Goal: Task Accomplishment & Management: Use online tool/utility

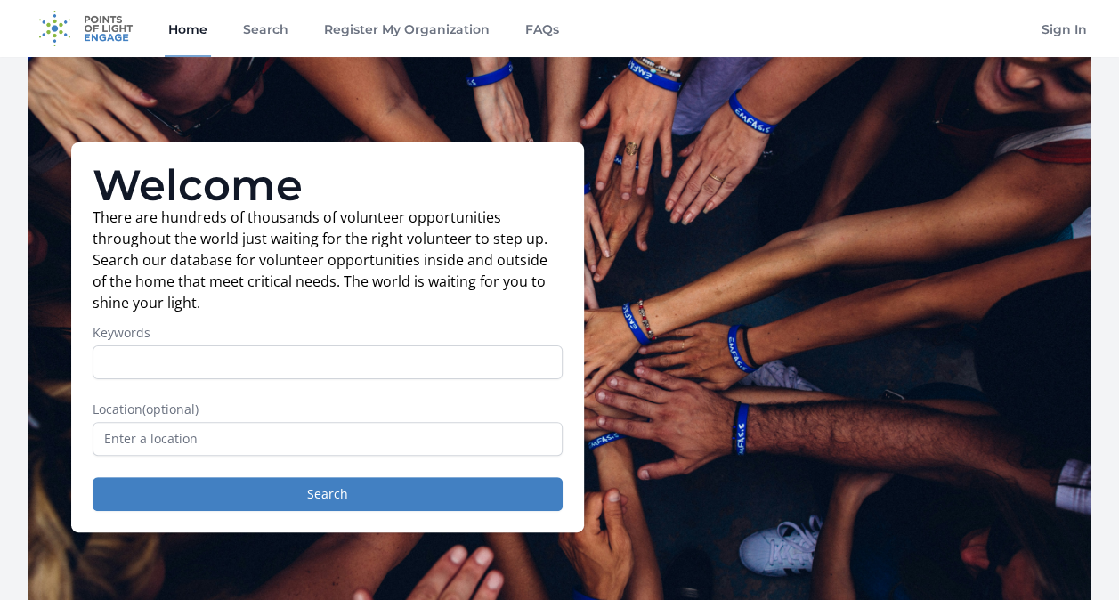
click at [201, 356] on input "Keywords" at bounding box center [328, 363] width 470 height 34
click at [269, 303] on p "There are hundreds of thousands of volunteer opportunities throughout the world…" at bounding box center [328, 260] width 470 height 107
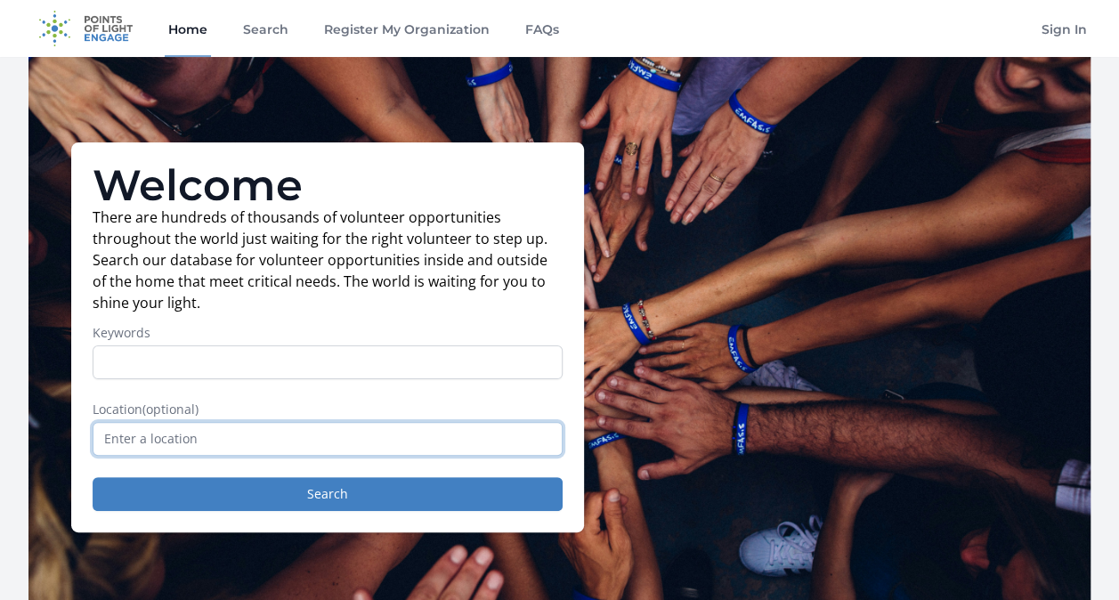
click at [182, 433] on input "text" at bounding box center [328, 439] width 470 height 34
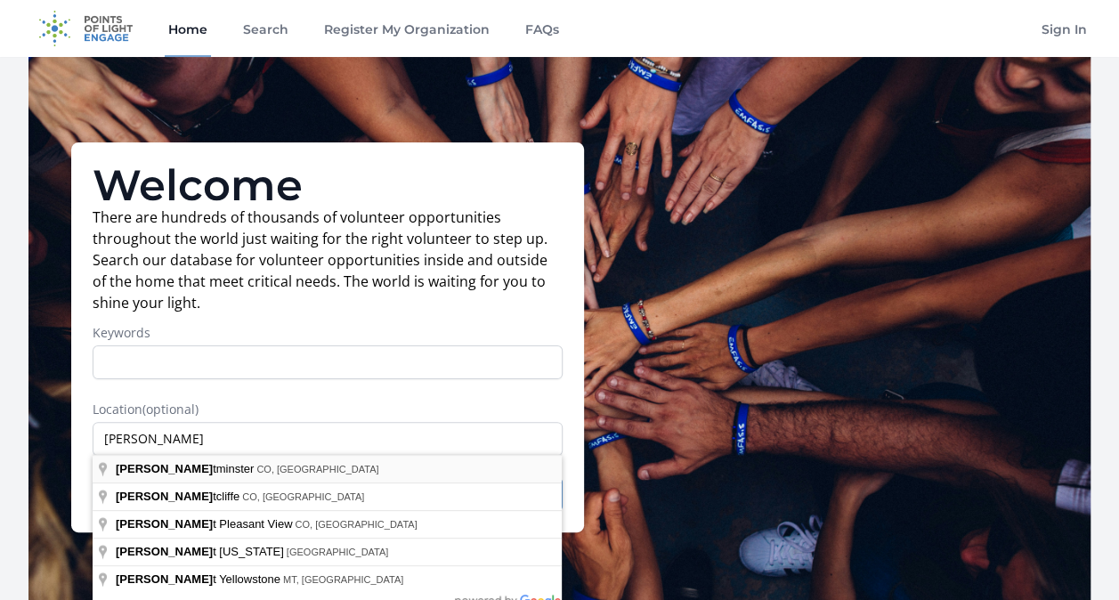
type input "[GEOGRAPHIC_DATA], [GEOGRAPHIC_DATA], [GEOGRAPHIC_DATA]"
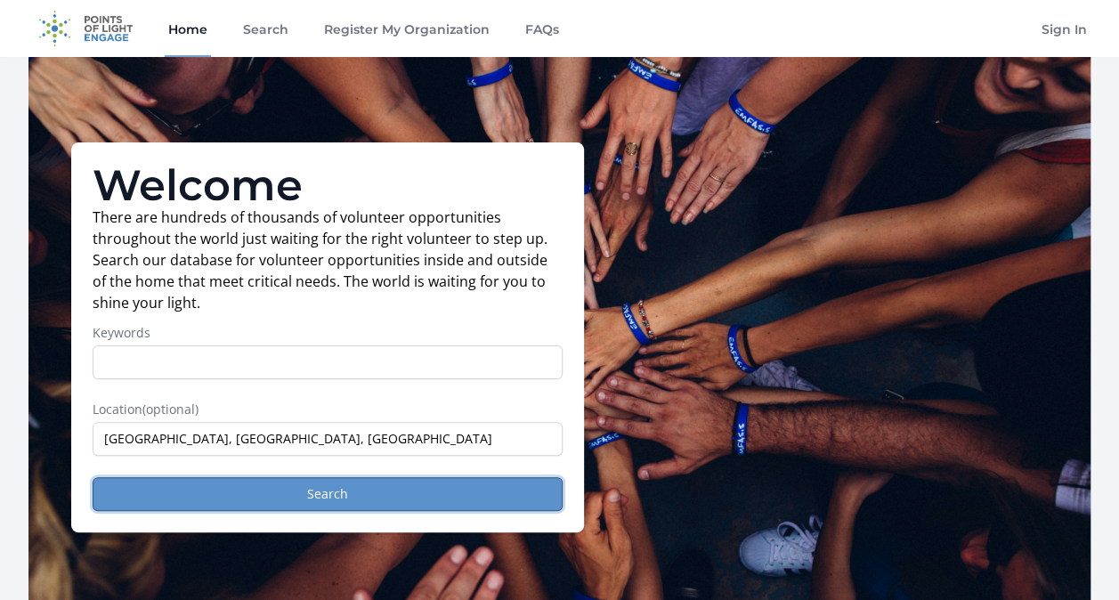
click at [162, 487] on button "Search" at bounding box center [328, 494] width 470 height 34
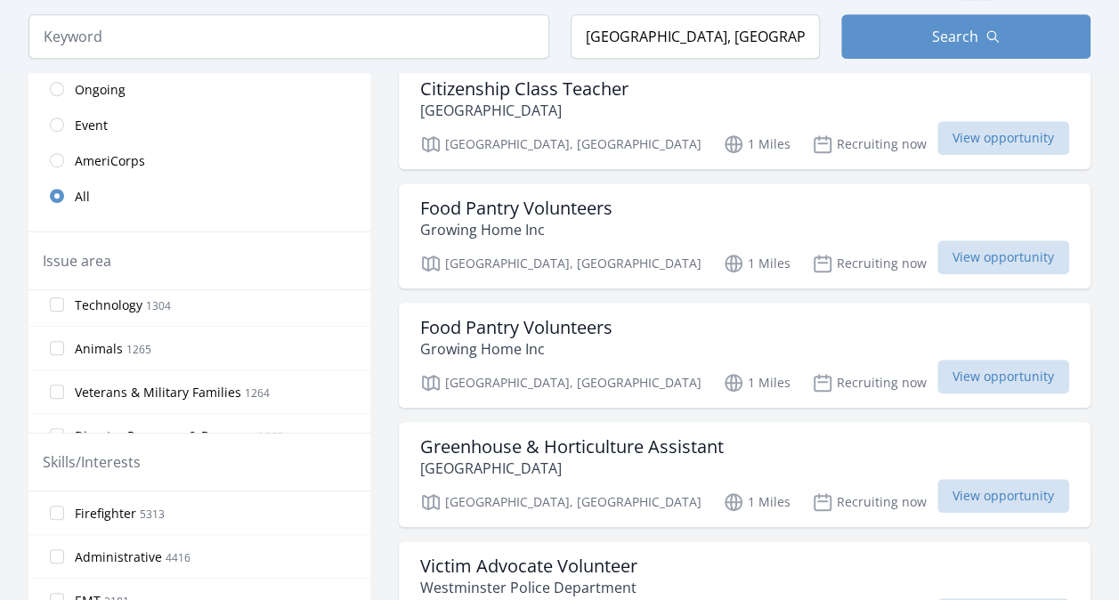
scroll to position [401, 0]
click at [80, 337] on span "Animals 1265" at bounding box center [113, 347] width 77 height 21
click at [64, 340] on input "Animals 1265" at bounding box center [57, 347] width 14 height 14
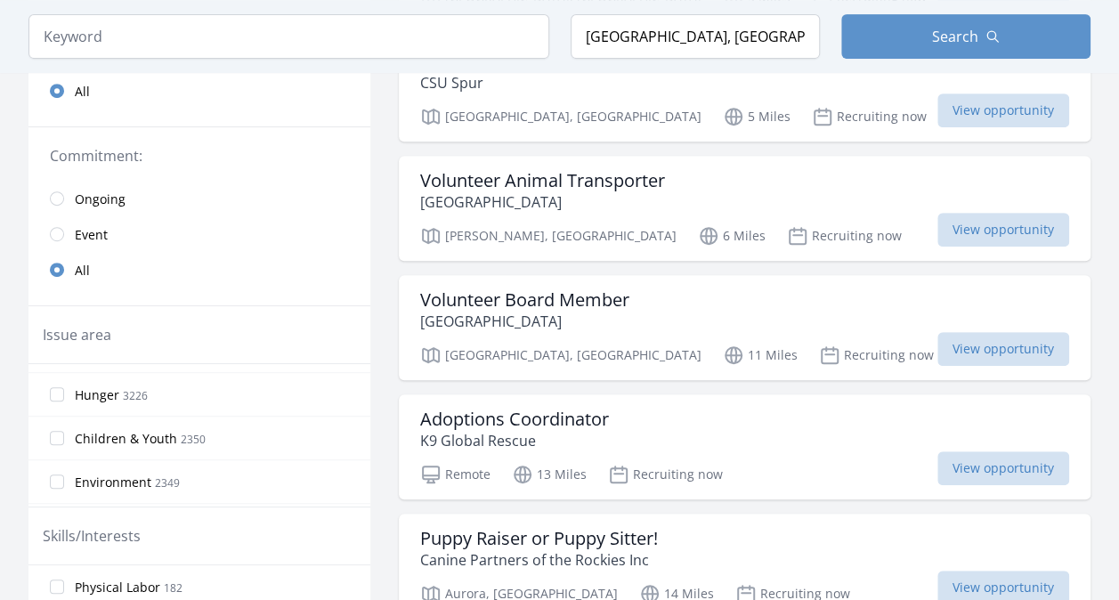
scroll to position [290, 0]
click at [112, 393] on span "Environment" at bounding box center [113, 402] width 77 height 18
click at [64, 394] on input "Environment 2349" at bounding box center [57, 401] width 14 height 14
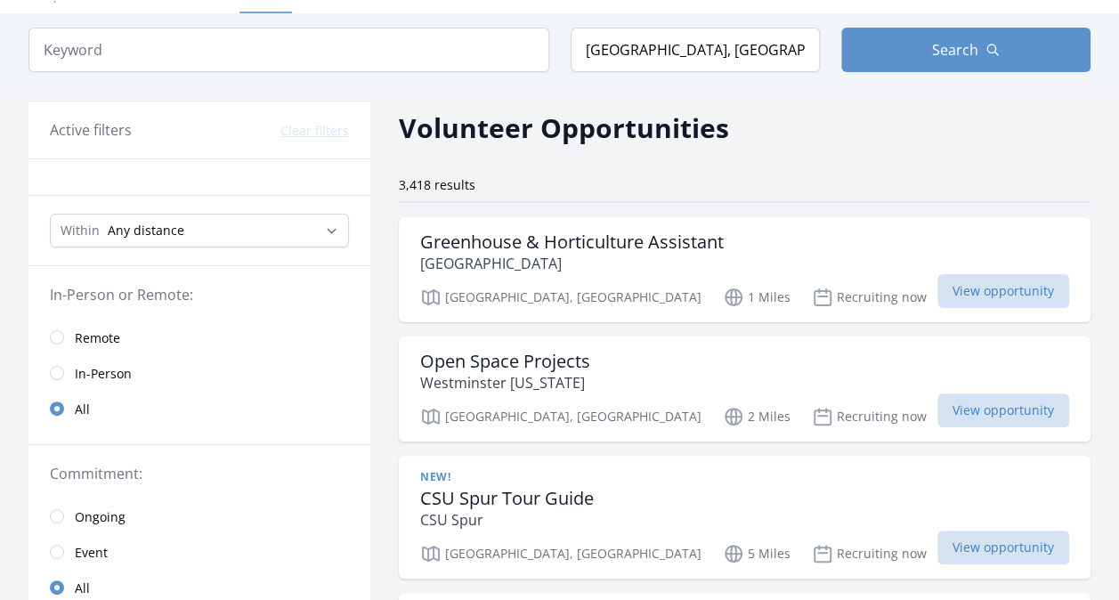
scroll to position [0, 0]
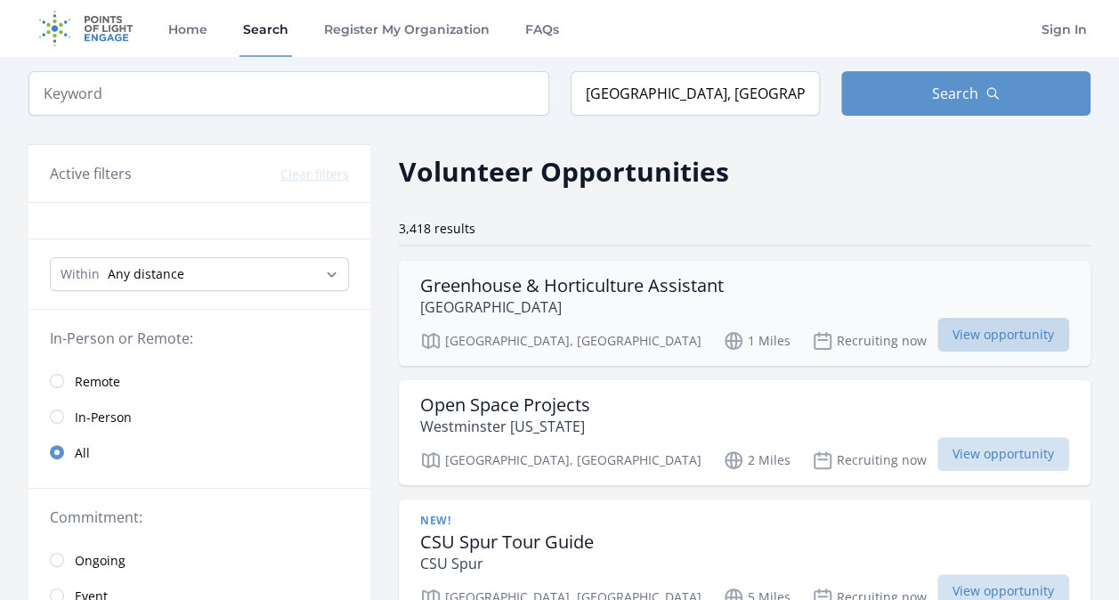
click at [946, 333] on span "View opportunity" at bounding box center [1004, 335] width 132 height 34
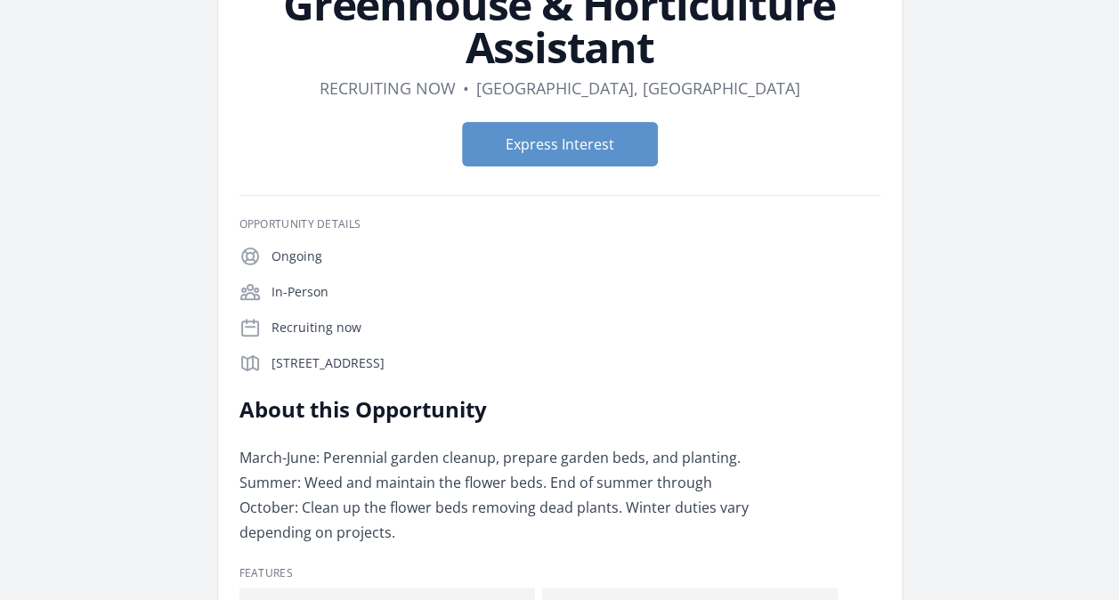
scroll to position [120, 0]
